Goal: Task Accomplishment & Management: Complete application form

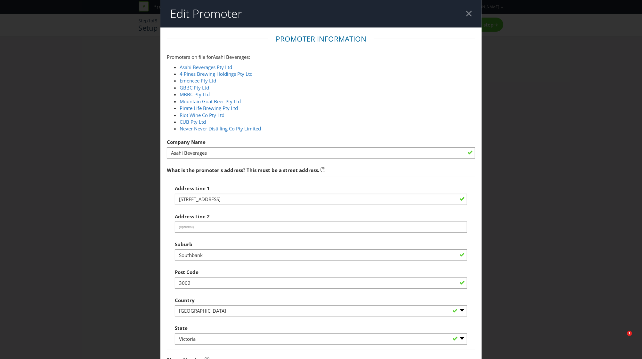
click at [460, 11] on header "Edit Promoter" at bounding box center [320, 14] width 321 height 28
click at [460, 14] on header "Edit Promoter" at bounding box center [320, 14] width 321 height 28
click at [466, 14] on div at bounding box center [469, 14] width 6 height 6
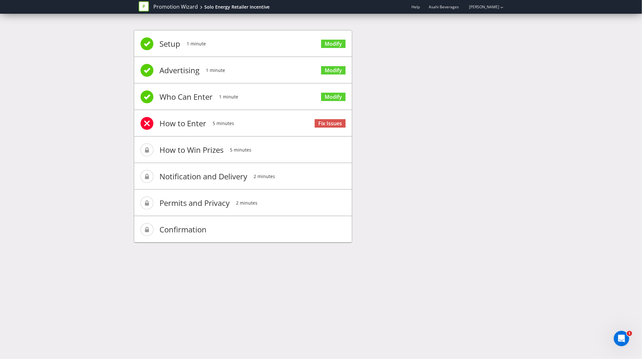
click at [143, 4] on icon at bounding box center [144, 6] width 10 height 10
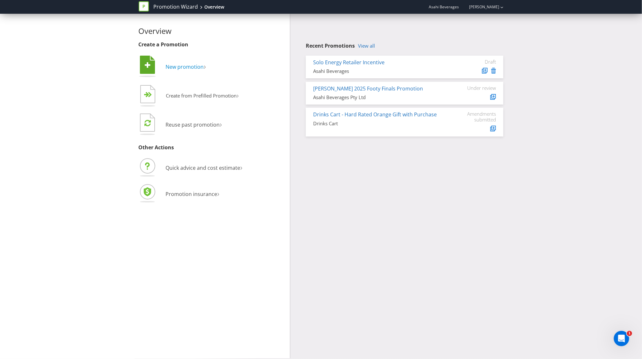
click at [150, 67] on icon at bounding box center [147, 65] width 15 height 18
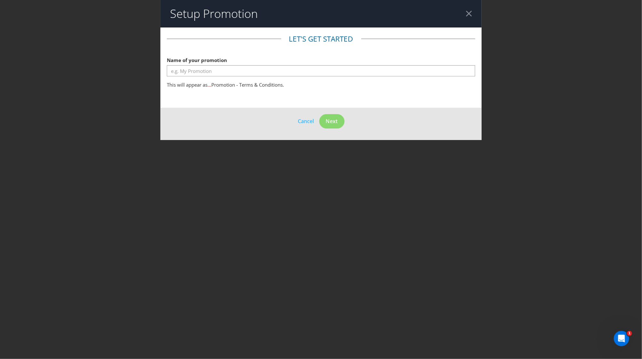
click at [470, 11] on div at bounding box center [469, 14] width 6 height 6
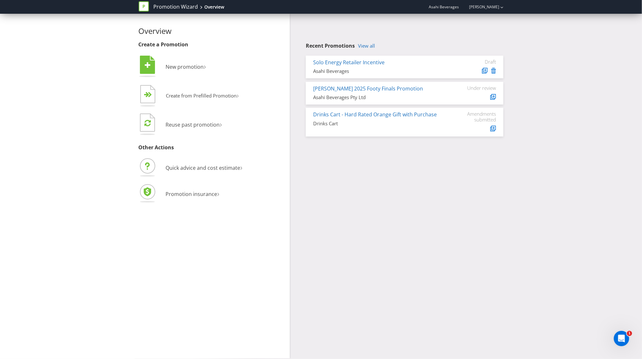
drag, startPoint x: 444, startPoint y: 6, endPoint x: 442, endPoint y: 10, distance: 4.0
click at [442, 10] on div "Asahi Beverages [PERSON_NAME]" at bounding box center [464, 6] width 78 height 11
click at [489, 6] on link "[PERSON_NAME]" at bounding box center [481, 6] width 36 height 5
click at [166, 5] on link "Promotion Wizard" at bounding box center [176, 6] width 44 height 7
click at [203, 164] on li "Quick advice and cost estimate ›" at bounding box center [212, 168] width 147 height 23
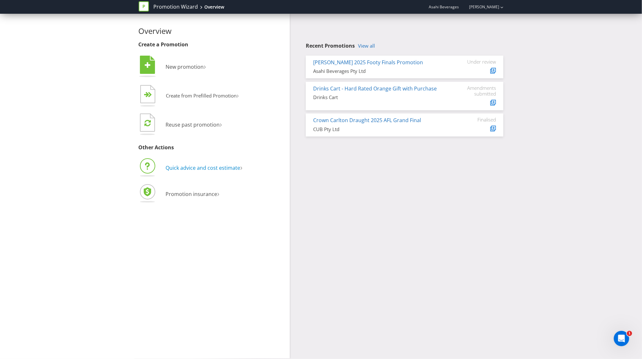
click at [200, 170] on span "Quick advice and cost estimate" at bounding box center [203, 168] width 75 height 7
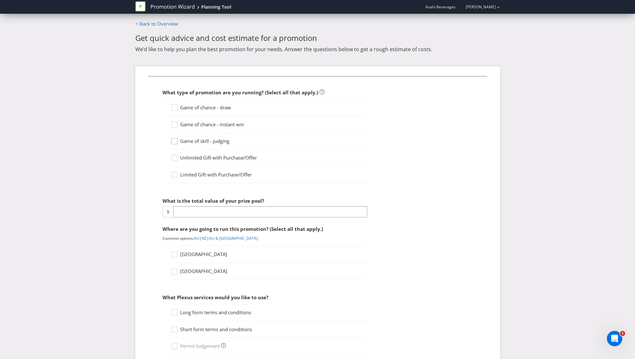
click at [175, 142] on icon at bounding box center [176, 143] width 10 height 10
click at [0, 0] on input "Game of skill - judging" at bounding box center [0, 0] width 0 height 0
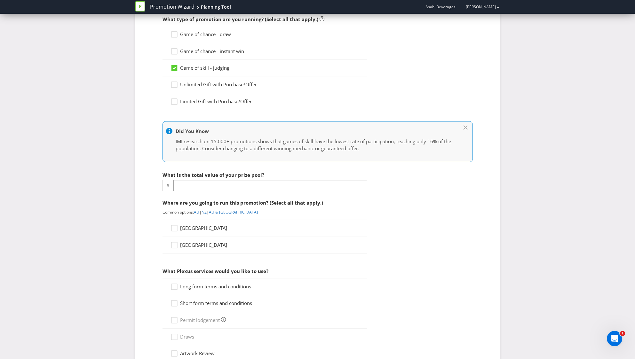
scroll to position [76, 0]
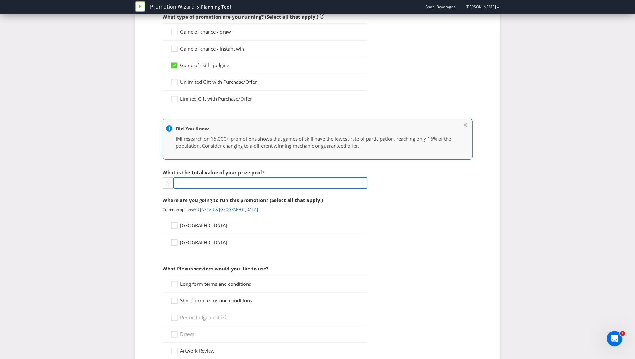
click at [223, 184] on input "number" at bounding box center [270, 183] width 194 height 11
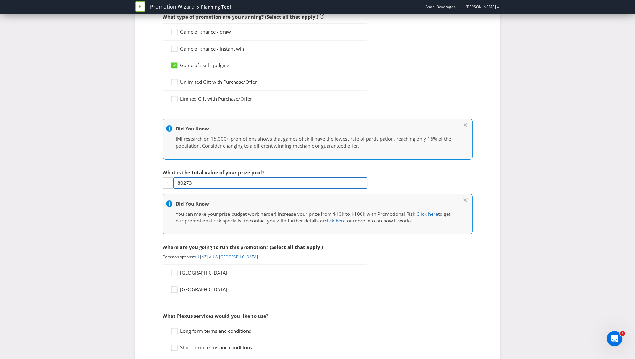
type input "80273"
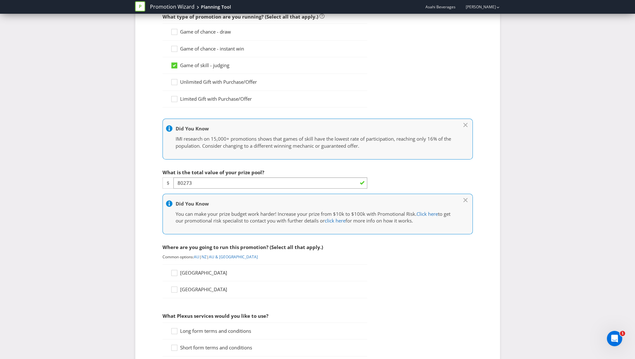
click at [427, 300] on fieldset "What type of promotion are you running? (Select all that apply.) Game of chance…" at bounding box center [317, 297] width 339 height 594
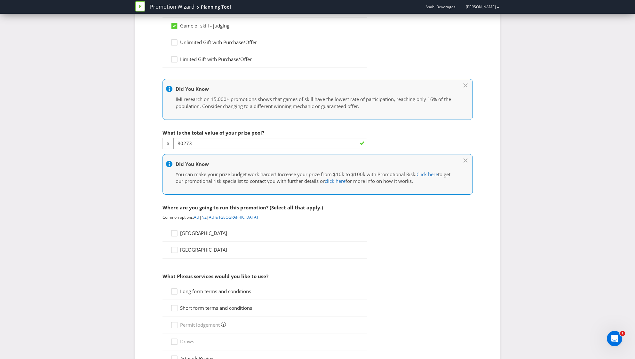
scroll to position [116, 0]
click at [198, 216] on link "AU" at bounding box center [196, 216] width 5 height 5
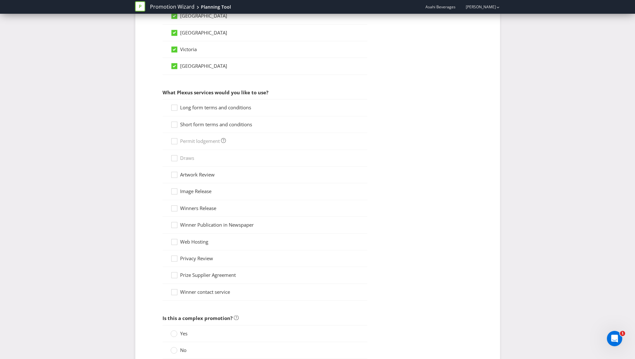
scroll to position [475, 0]
click at [173, 105] on div at bounding box center [174, 105] width 3 height 3
click at [0, 0] on input "Long form terms and conditions" at bounding box center [0, 0] width 0 height 0
click at [175, 124] on icon at bounding box center [176, 127] width 10 height 10
click at [0, 0] on input "Short form terms and conditions" at bounding box center [0, 0] width 0 height 0
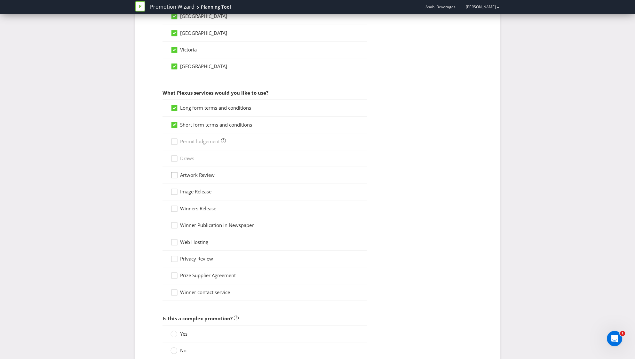
click at [175, 175] on icon at bounding box center [176, 177] width 10 height 10
click at [0, 0] on input "Artwork Review" at bounding box center [0, 0] width 0 height 0
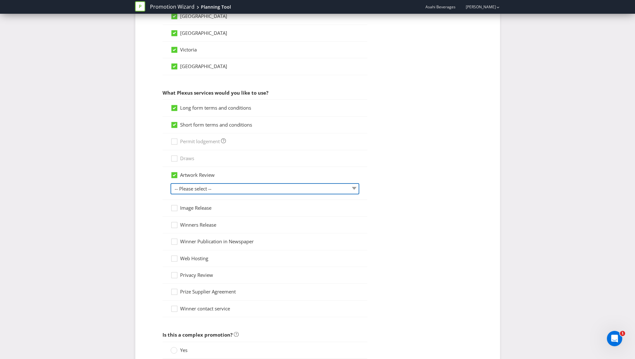
click at [229, 189] on select "-- Please select -- 1 piece 2-4 pieces (provided at same time) 5-7 pieces (prov…" at bounding box center [265, 188] width 189 height 11
select select "MARKETING_REVIEW_1"
click at [171, 183] on select "-- Please select -- 1 piece 2-4 pieces (provided at same time) 5-7 pieces (prov…" at bounding box center [265, 188] width 189 height 11
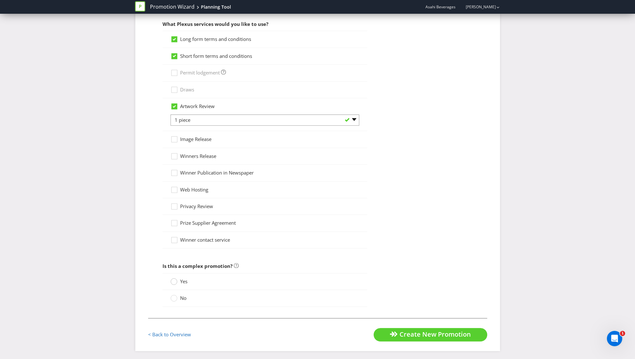
click at [171, 282] on icon at bounding box center [174, 281] width 7 height 7
click at [0, 0] on input "Yes" at bounding box center [0, 0] width 0 height 0
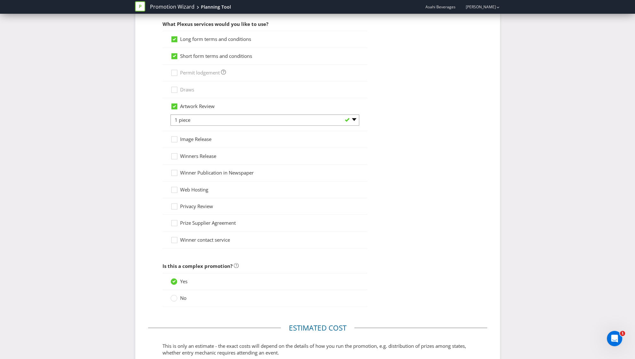
scroll to position [672, 0]
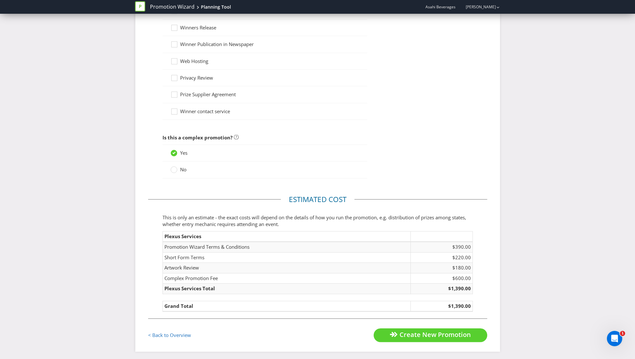
click at [440, 331] on span "Create New Promotion" at bounding box center [435, 335] width 71 height 9
